Goal: Transaction & Acquisition: Purchase product/service

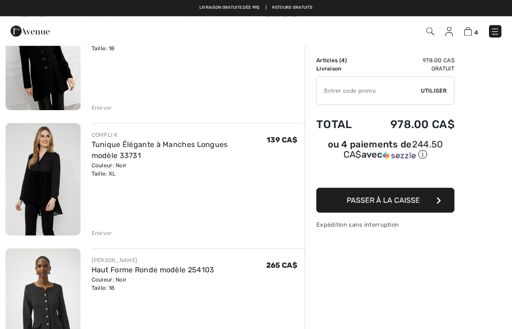
scroll to position [122, 0]
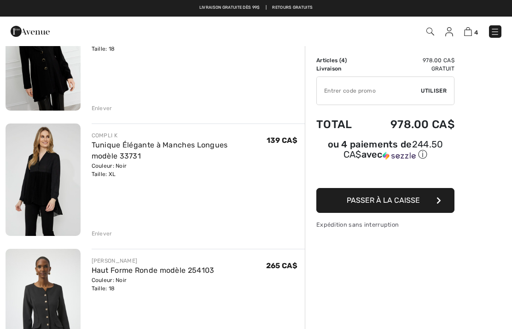
click at [57, 174] on img at bounding box center [43, 179] width 75 height 112
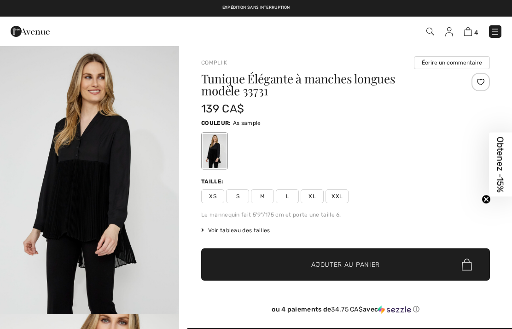
checkbox input "true"
